Goal: Task Accomplishment & Management: Use online tool/utility

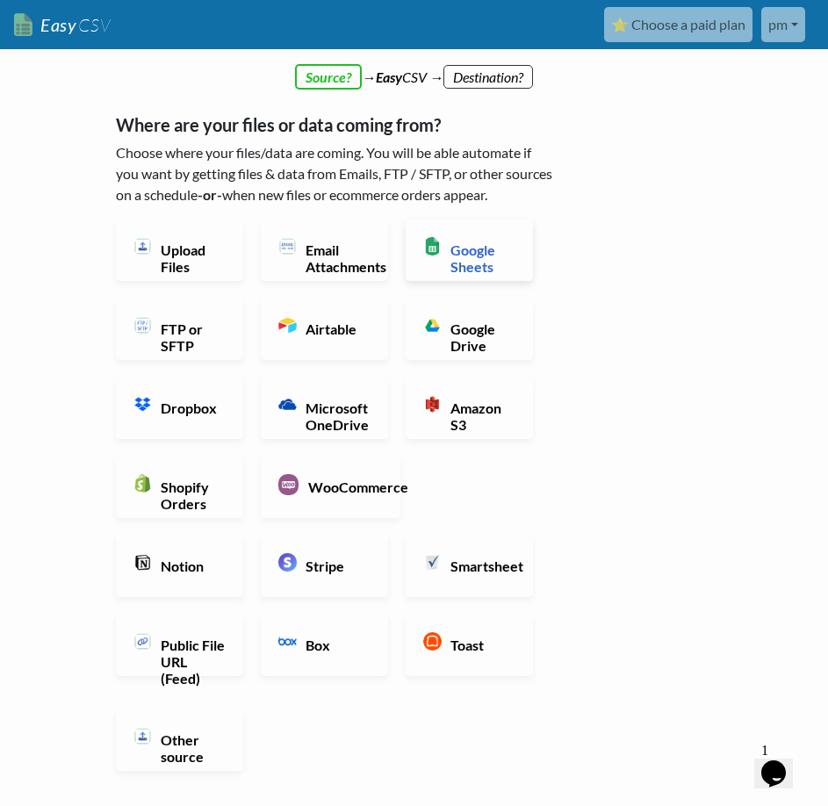
click at [517, 259] on link "Google Sheets" at bounding box center [469, 250] width 127 height 61
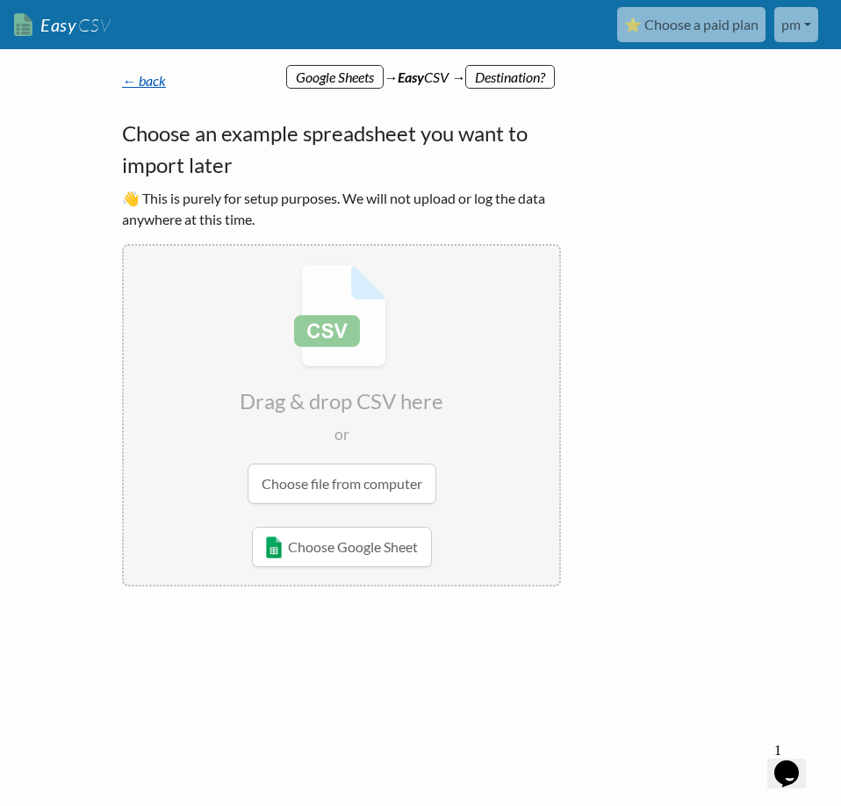
click at [163, 87] on link "← back" at bounding box center [144, 80] width 44 height 17
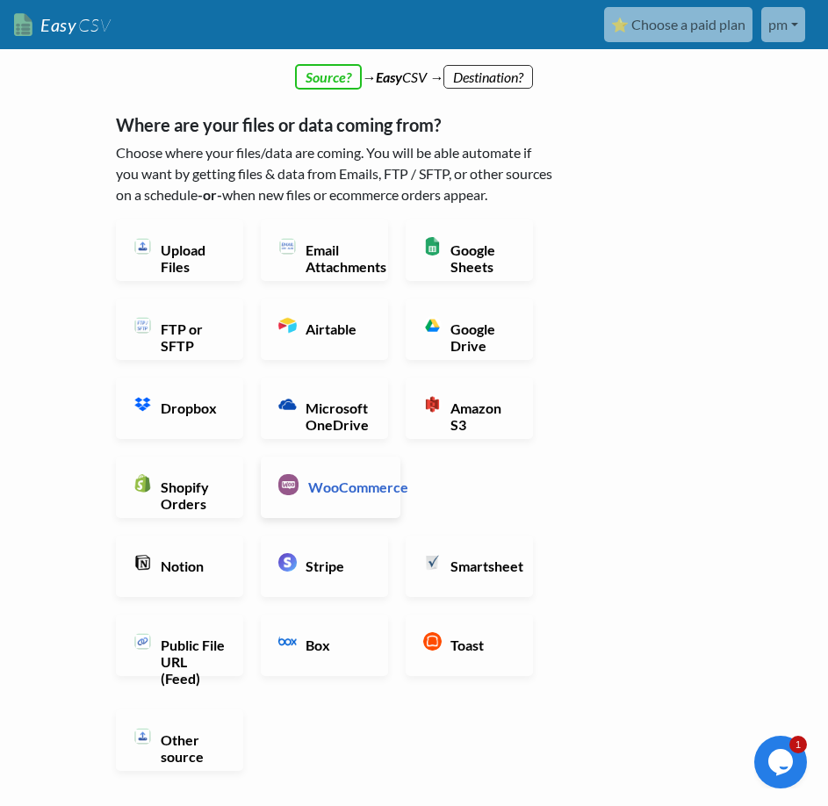
click at [355, 481] on h6 "WooCommerce" at bounding box center [343, 487] width 78 height 17
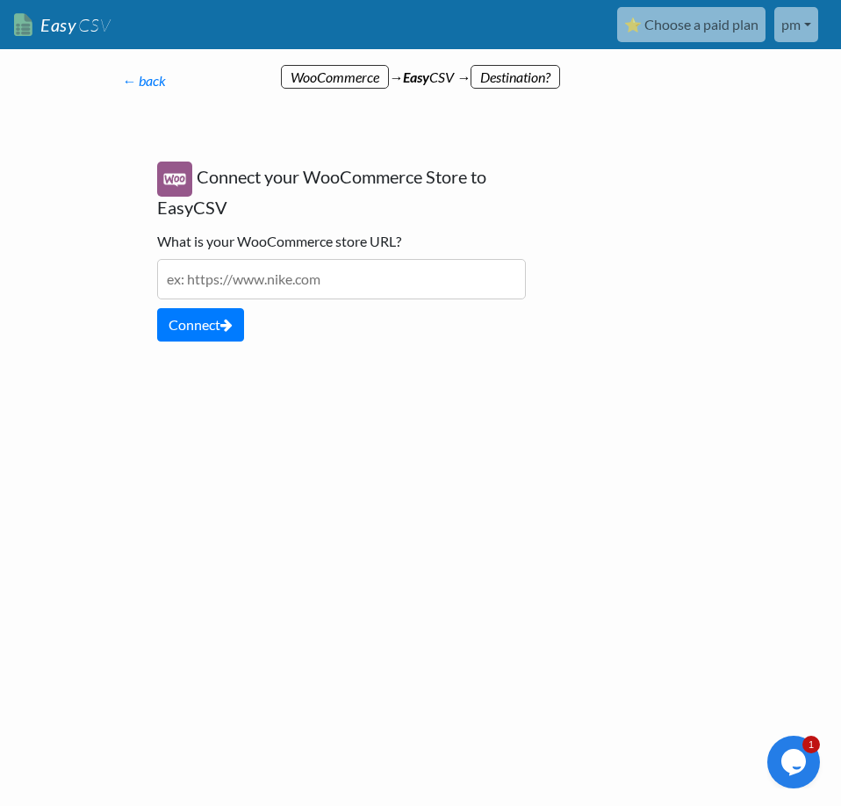
click at [343, 278] on input "text" at bounding box center [341, 279] width 369 height 40
type input "m"
type input "www.miasmuzzles.com"
click at [198, 327] on button "Connect" at bounding box center [200, 324] width 87 height 33
